Goal: Task Accomplishment & Management: Manage account settings

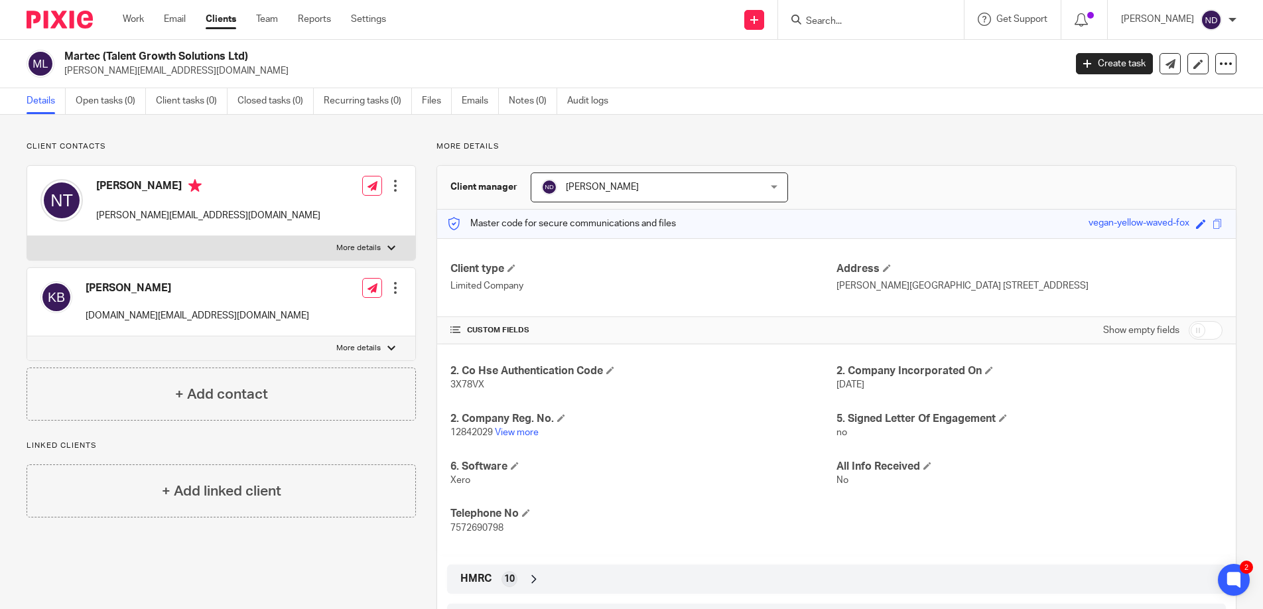
scroll to position [5, 0]
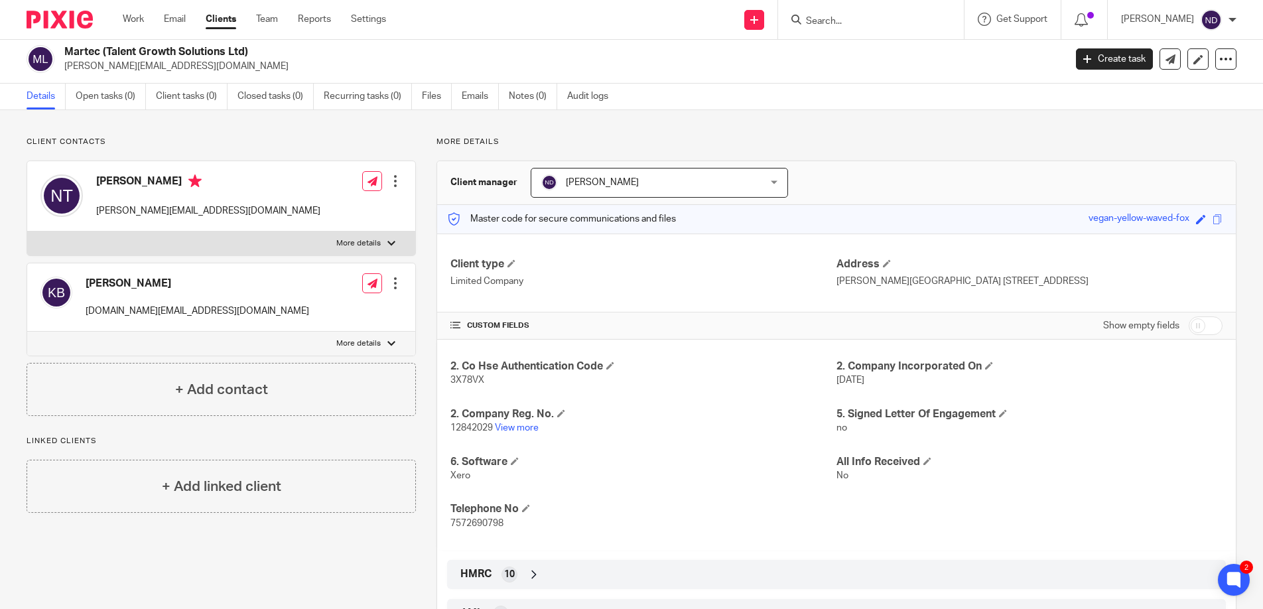
click at [827, 23] on input "Search" at bounding box center [864, 22] width 119 height 12
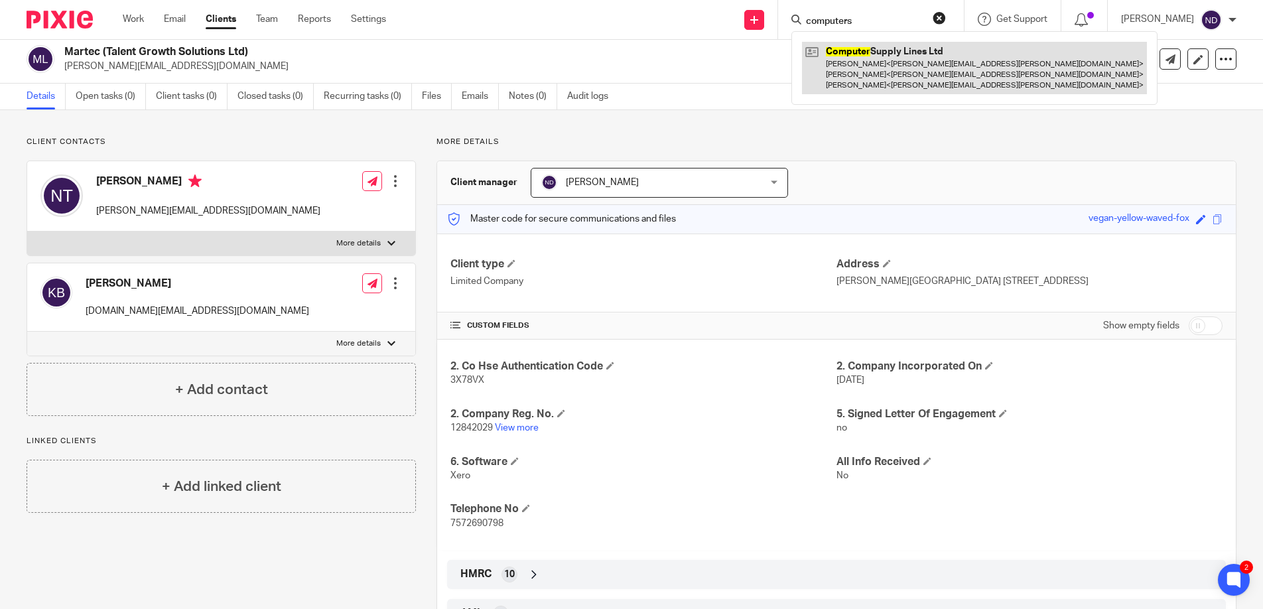
type input "computers"
click at [872, 66] on link at bounding box center [974, 68] width 345 height 52
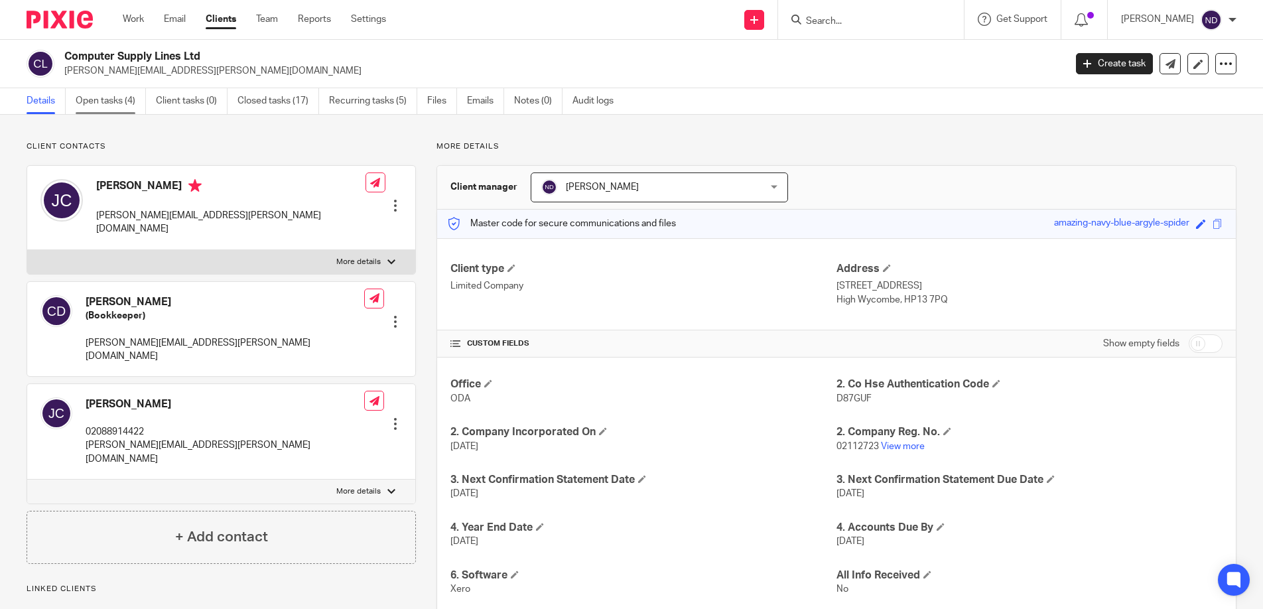
click at [100, 102] on link "Open tasks (4)" at bounding box center [111, 101] width 70 height 26
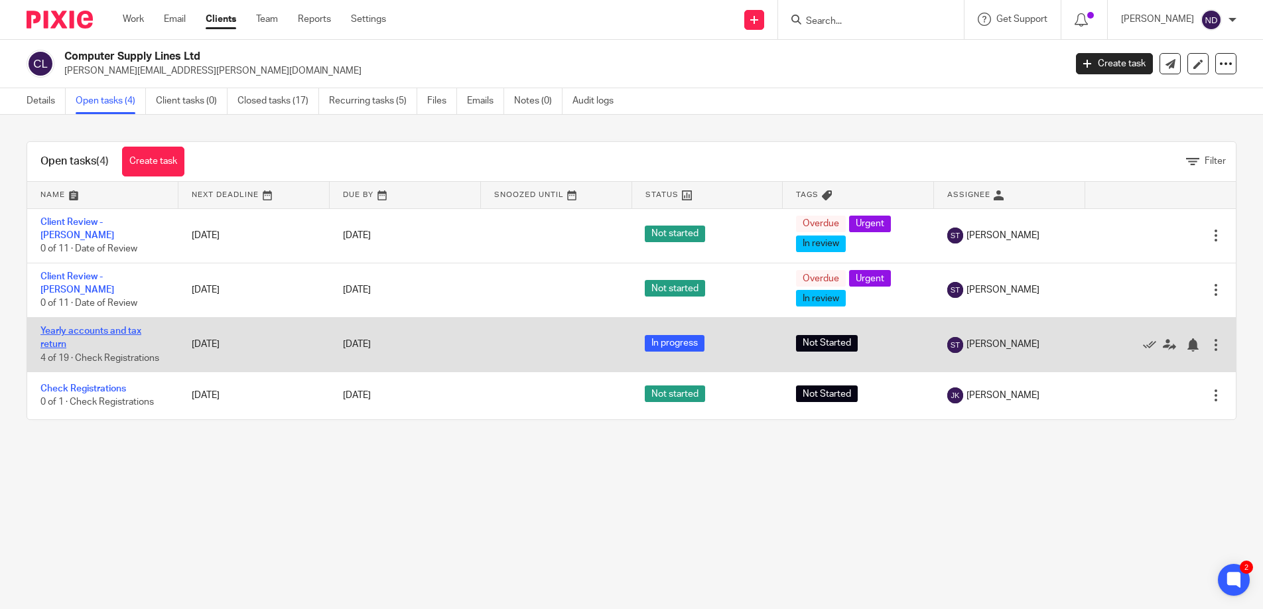
click at [77, 330] on link "Yearly accounts and tax return" at bounding box center [90, 337] width 101 height 23
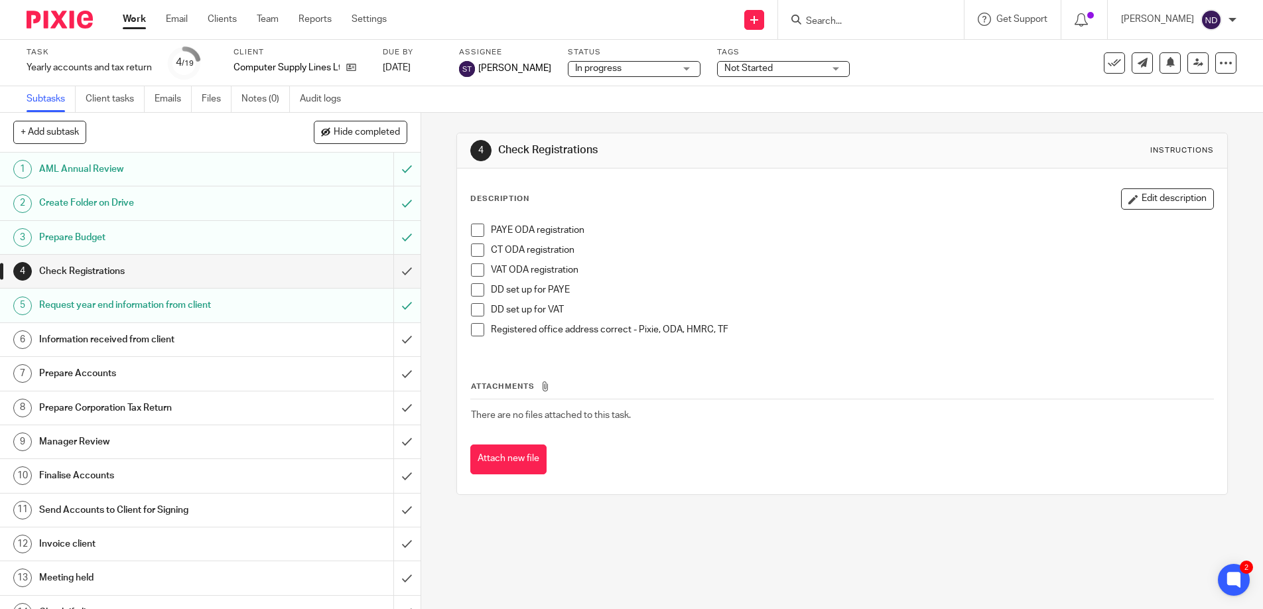
click at [85, 302] on h1 "Request year end information from client" at bounding box center [153, 305] width 228 height 20
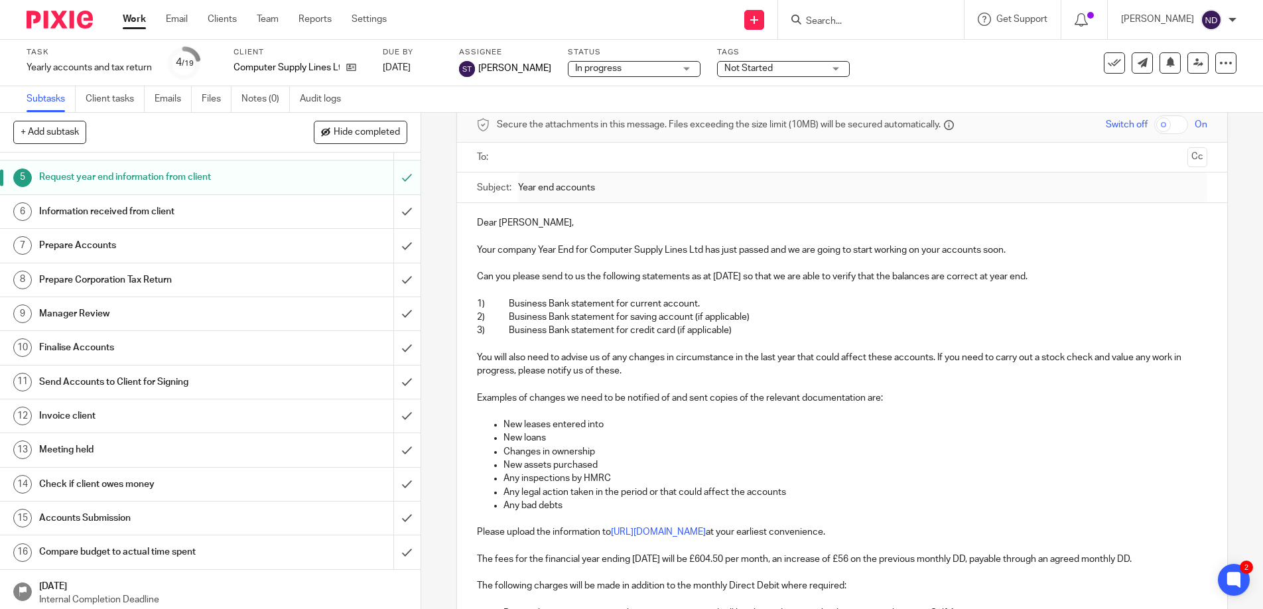
scroll to position [130, 0]
click at [80, 212] on h1 "Information received from client" at bounding box center [153, 210] width 228 height 20
